Goal: Transaction & Acquisition: Purchase product/service

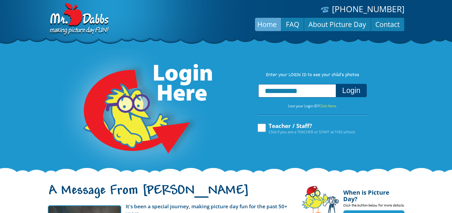
type input "**********"
click at [344, 96] on button "Login" at bounding box center [351, 90] width 31 height 13
click at [355, 90] on button "Login" at bounding box center [351, 90] width 31 height 13
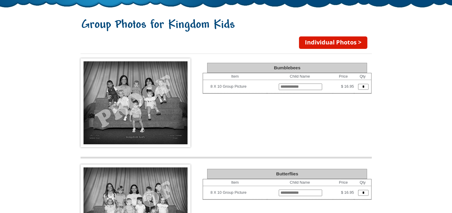
scroll to position [36, 0]
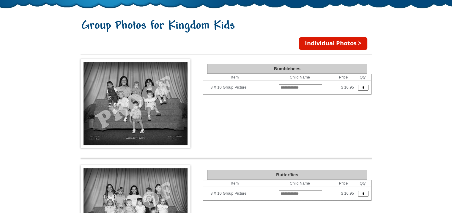
click at [330, 39] on link "Individual Photos >" at bounding box center [333, 43] width 68 height 12
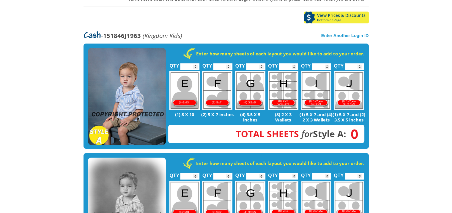
scroll to position [102, 0]
type input "*"
click at [360, 64] on input "*" at bounding box center [353, 67] width 19 height 7
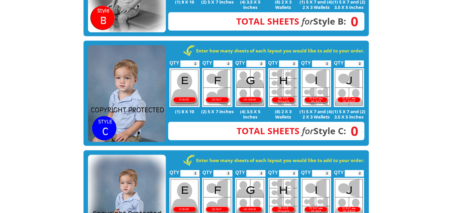
scroll to position [296, 0]
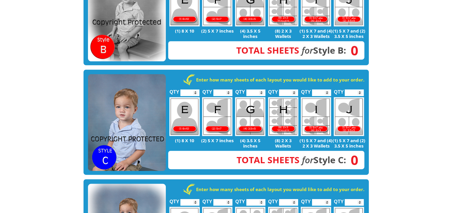
type input "*"
click at [360, 90] on input "*" at bounding box center [353, 93] width 19 height 7
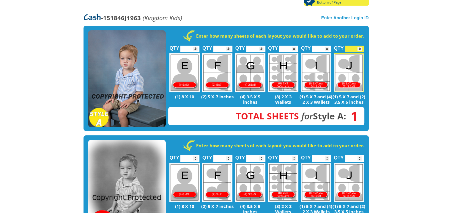
scroll to position [117, 0]
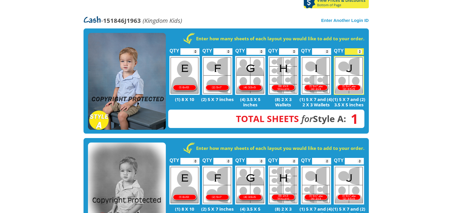
type input "*"
click at [359, 48] on input "*" at bounding box center [353, 51] width 19 height 7
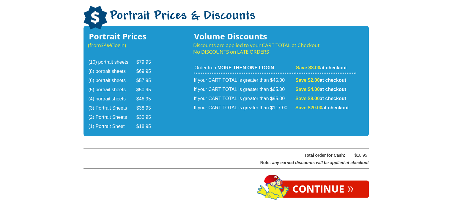
scroll to position [978, 0]
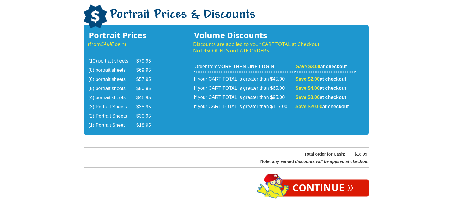
click at [322, 180] on link "Continue »" at bounding box center [322, 188] width 91 height 17
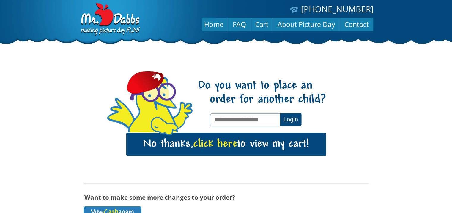
click at [225, 120] on input "text" at bounding box center [245, 120] width 71 height 13
type input "**********"
click at [290, 122] on button "Login" at bounding box center [290, 119] width 21 height 13
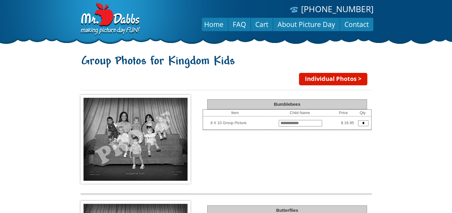
click at [317, 80] on link "Individual Photos >" at bounding box center [333, 79] width 68 height 12
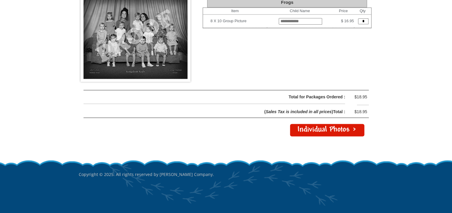
scroll to position [846, 0]
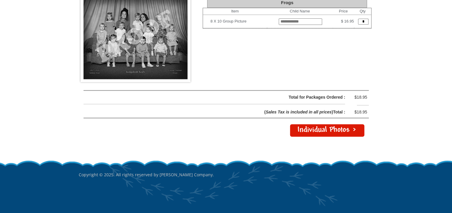
click at [308, 124] on link "Individual Photos >" at bounding box center [327, 130] width 74 height 12
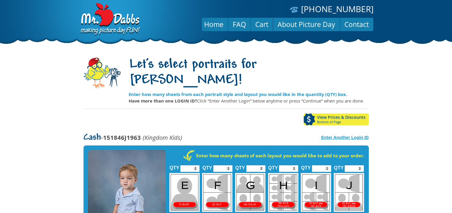
click at [335, 135] on strong "Enter Another Login ID" at bounding box center [345, 137] width 48 height 5
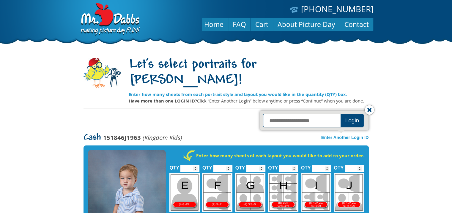
click at [301, 114] on input "text" at bounding box center [302, 121] width 79 height 14
type input "**********"
click at [349, 114] on button "Login" at bounding box center [351, 121] width 23 height 14
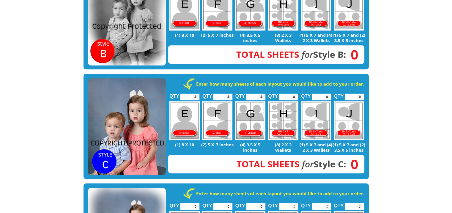
scroll to position [294, 0]
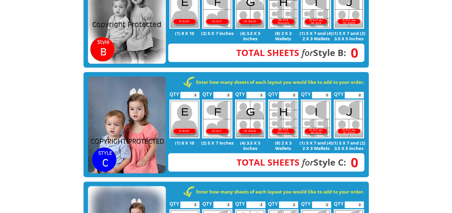
type input "*"
click at [360, 92] on input "*" at bounding box center [353, 95] width 19 height 7
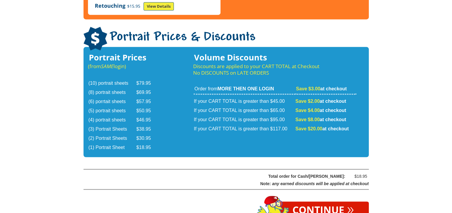
scroll to position [1025, 0]
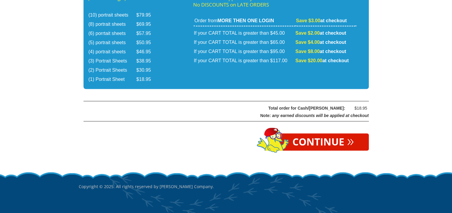
click at [328, 134] on link "Continue »" at bounding box center [322, 142] width 91 height 17
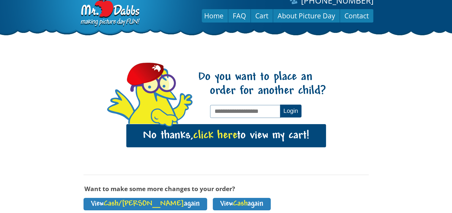
scroll to position [8, 0]
